Goal: Transaction & Acquisition: Book appointment/travel/reservation

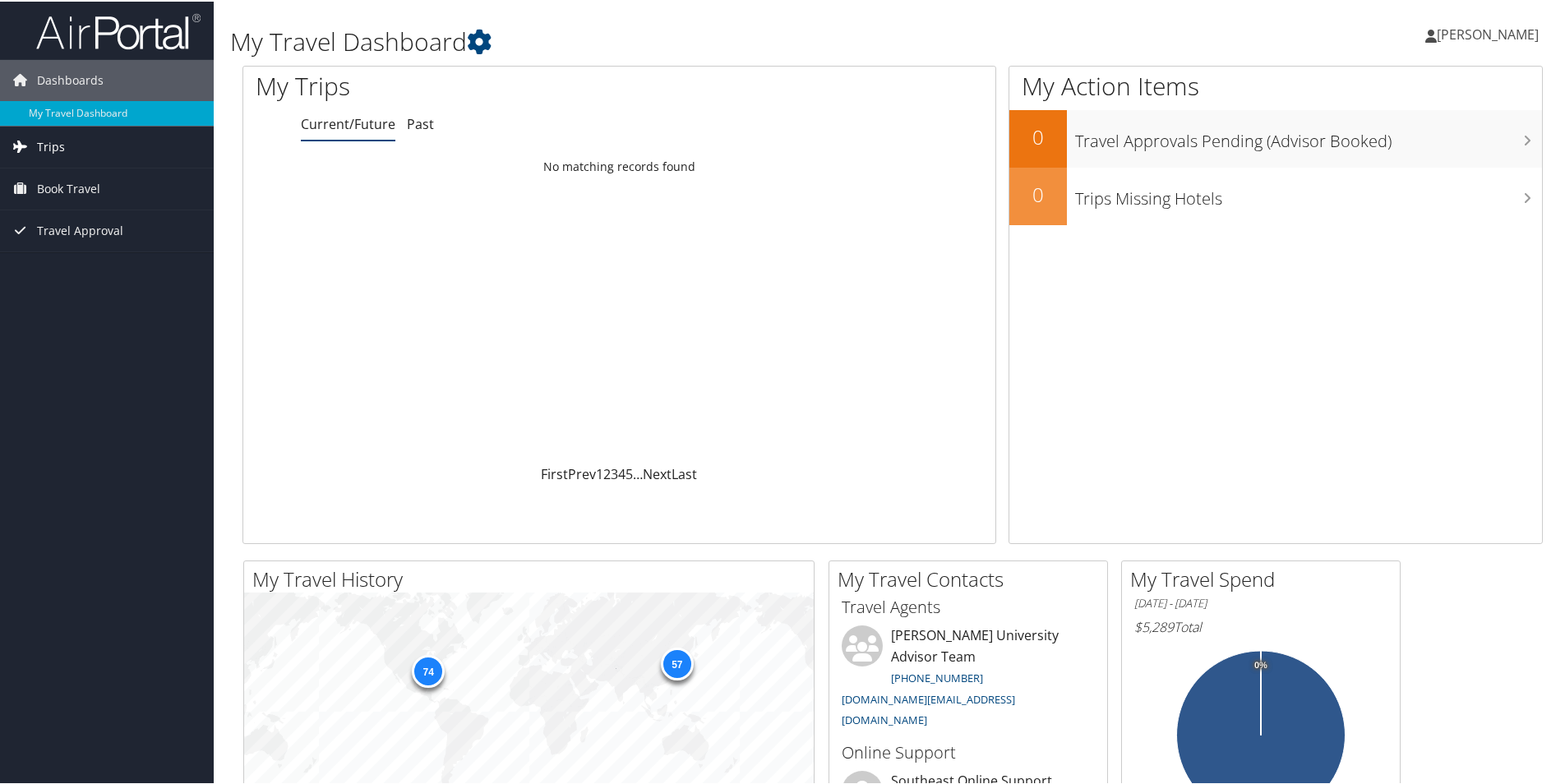
click at [56, 143] on span "Trips" at bounding box center [51, 145] width 28 height 41
click at [98, 253] on span "Book Travel" at bounding box center [69, 261] width 63 height 41
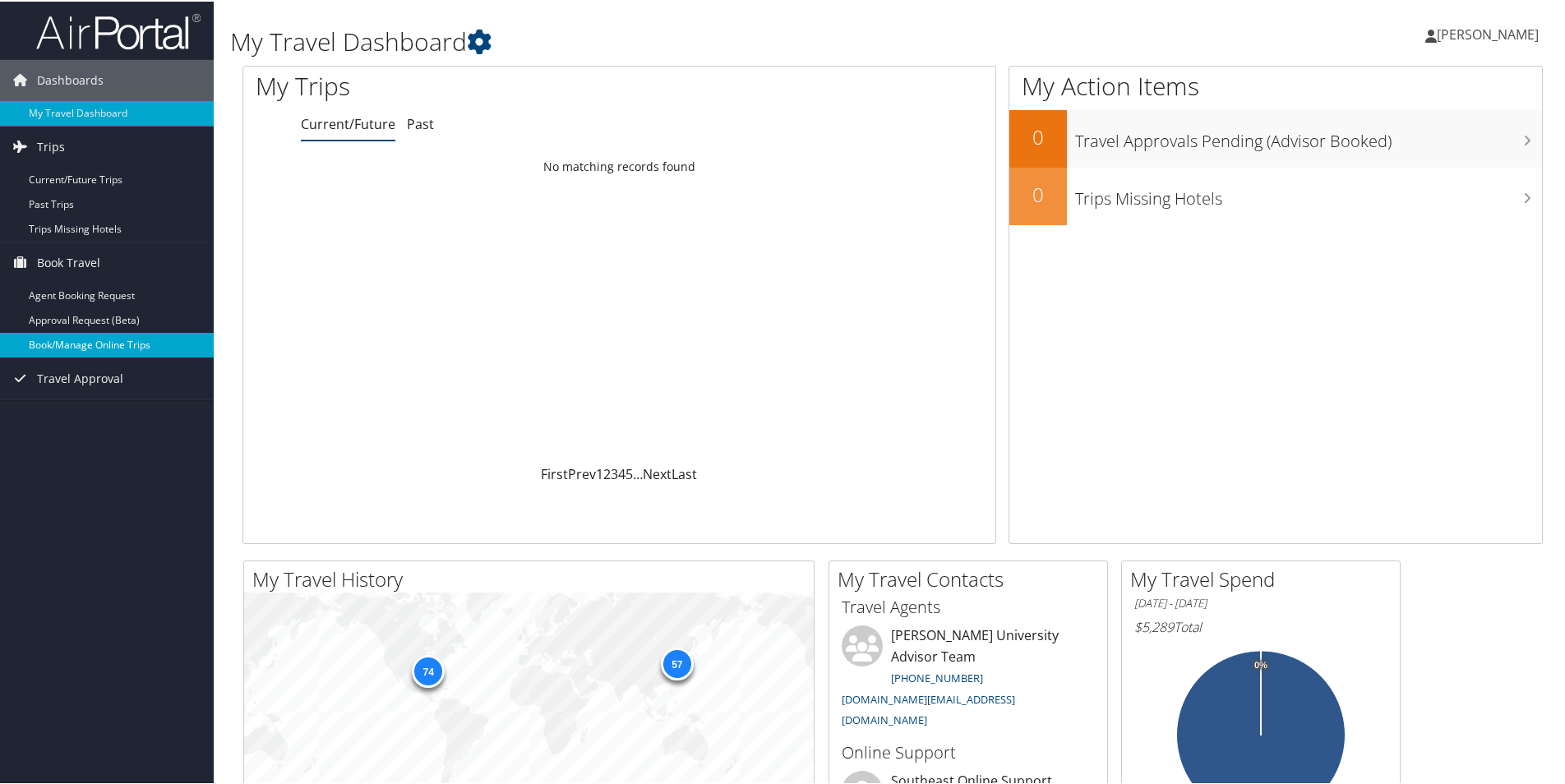
click at [115, 347] on link "Book/Manage Online Trips" at bounding box center [107, 343] width 214 height 24
